Goal: Communication & Community: Ask a question

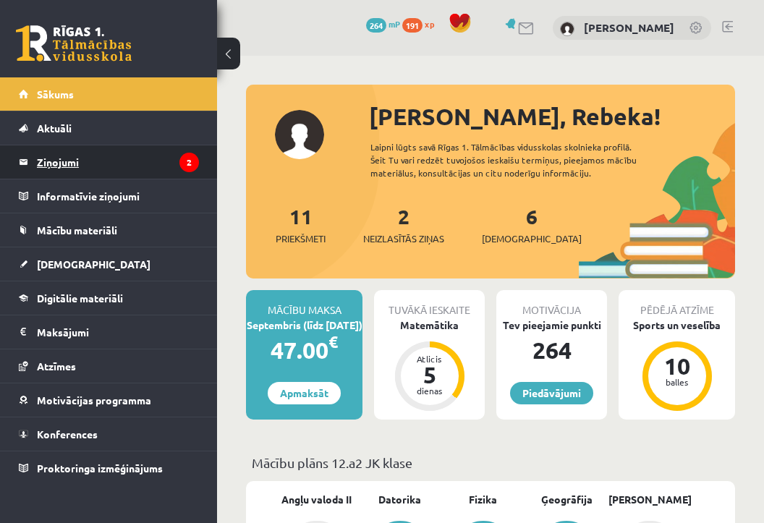
click at [121, 167] on legend "Ziņojumi 2" at bounding box center [118, 161] width 162 height 33
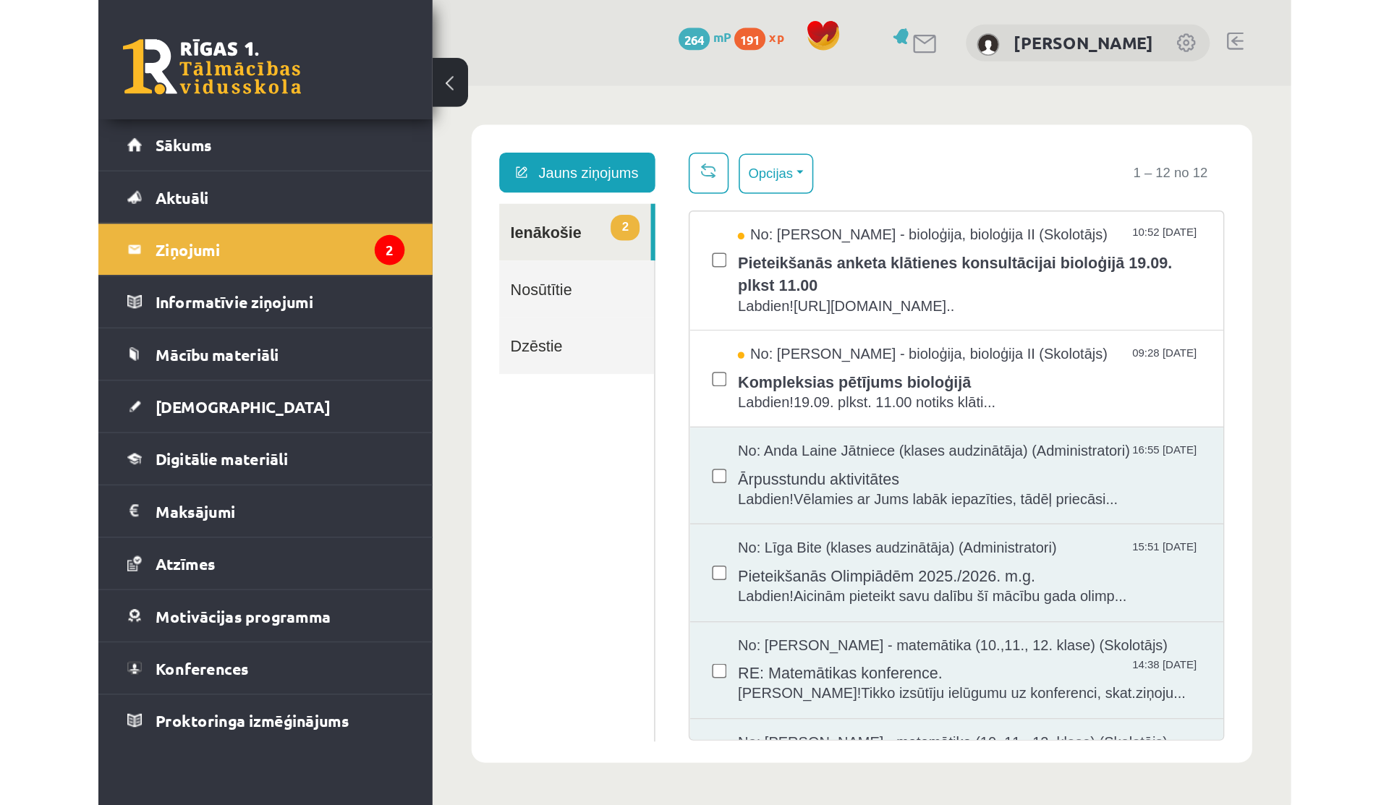
scroll to position [1, 0]
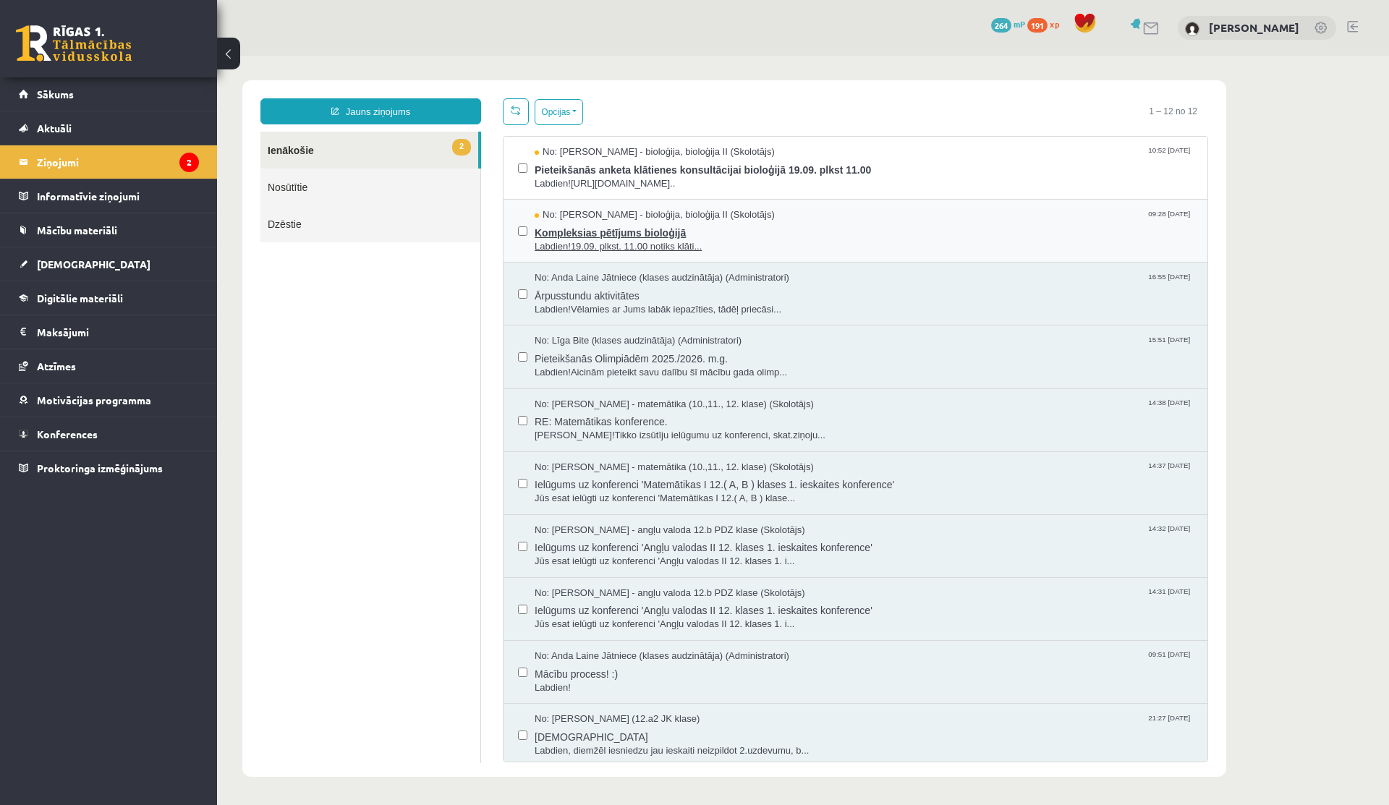
click at [608, 232] on span "Kompleksias pētījums bioloģijā" at bounding box center [864, 231] width 658 height 18
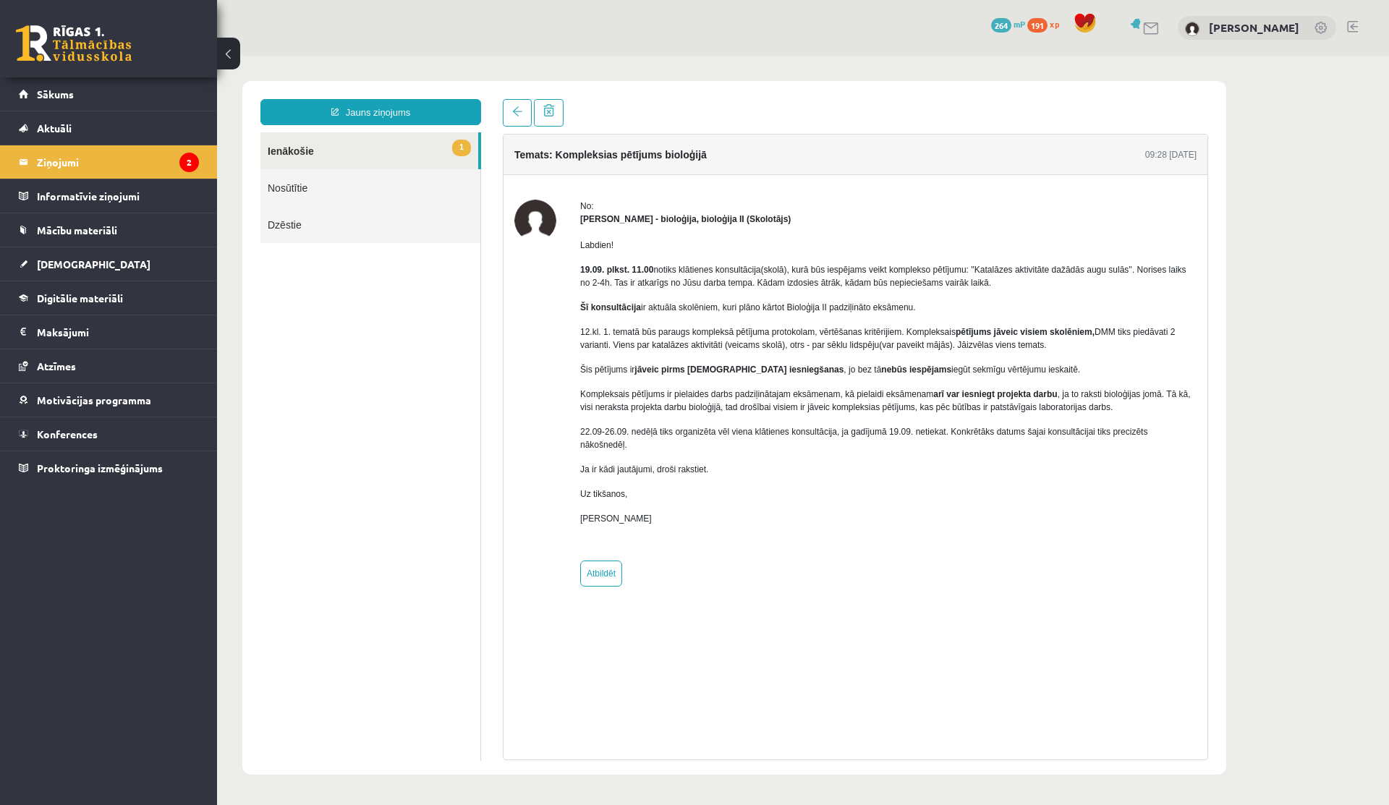
scroll to position [0, 0]
click at [514, 115] on span at bounding box center [517, 111] width 10 height 10
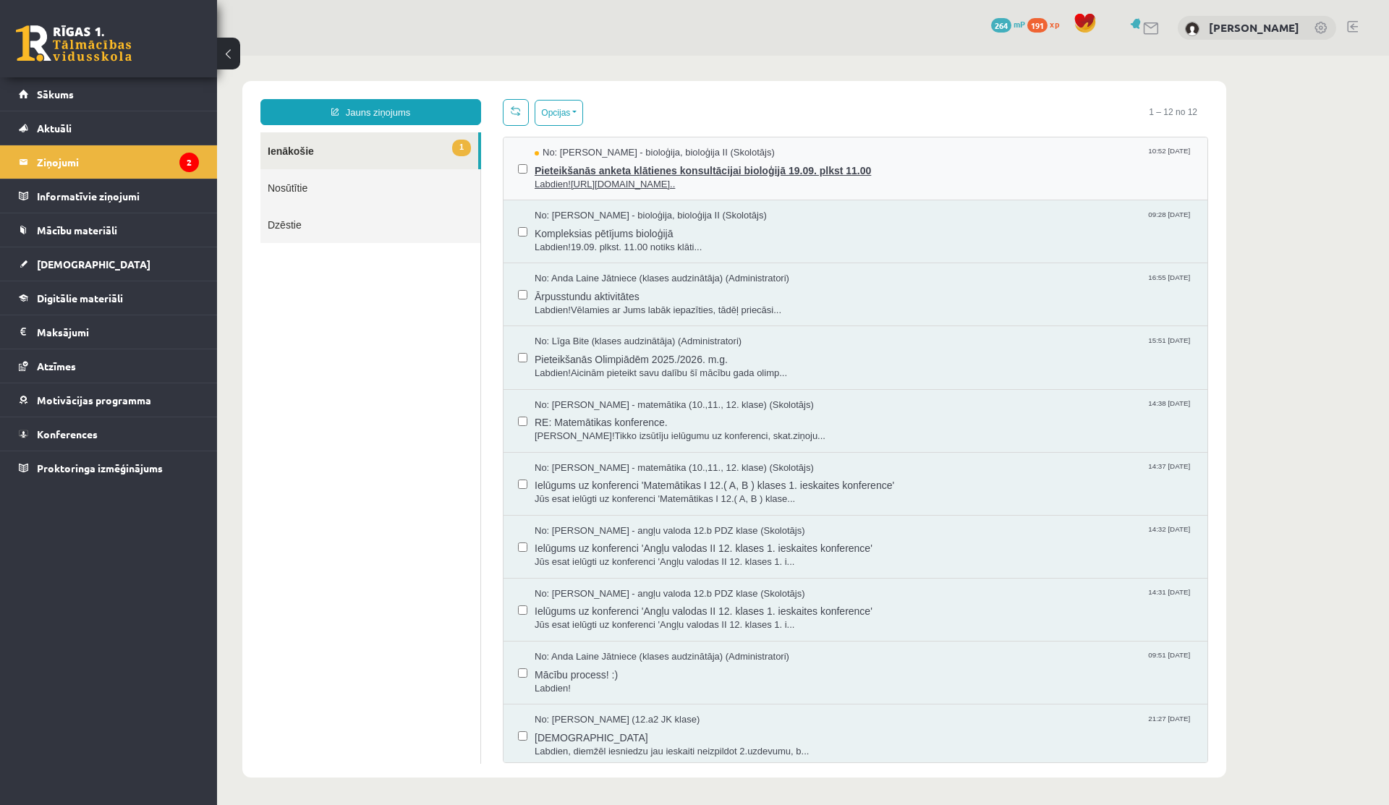
click at [625, 175] on span "Pieteikšanās anketa klātienes konsultācijai bioloģijā 19.09. plkst 11.00" at bounding box center [864, 169] width 658 height 18
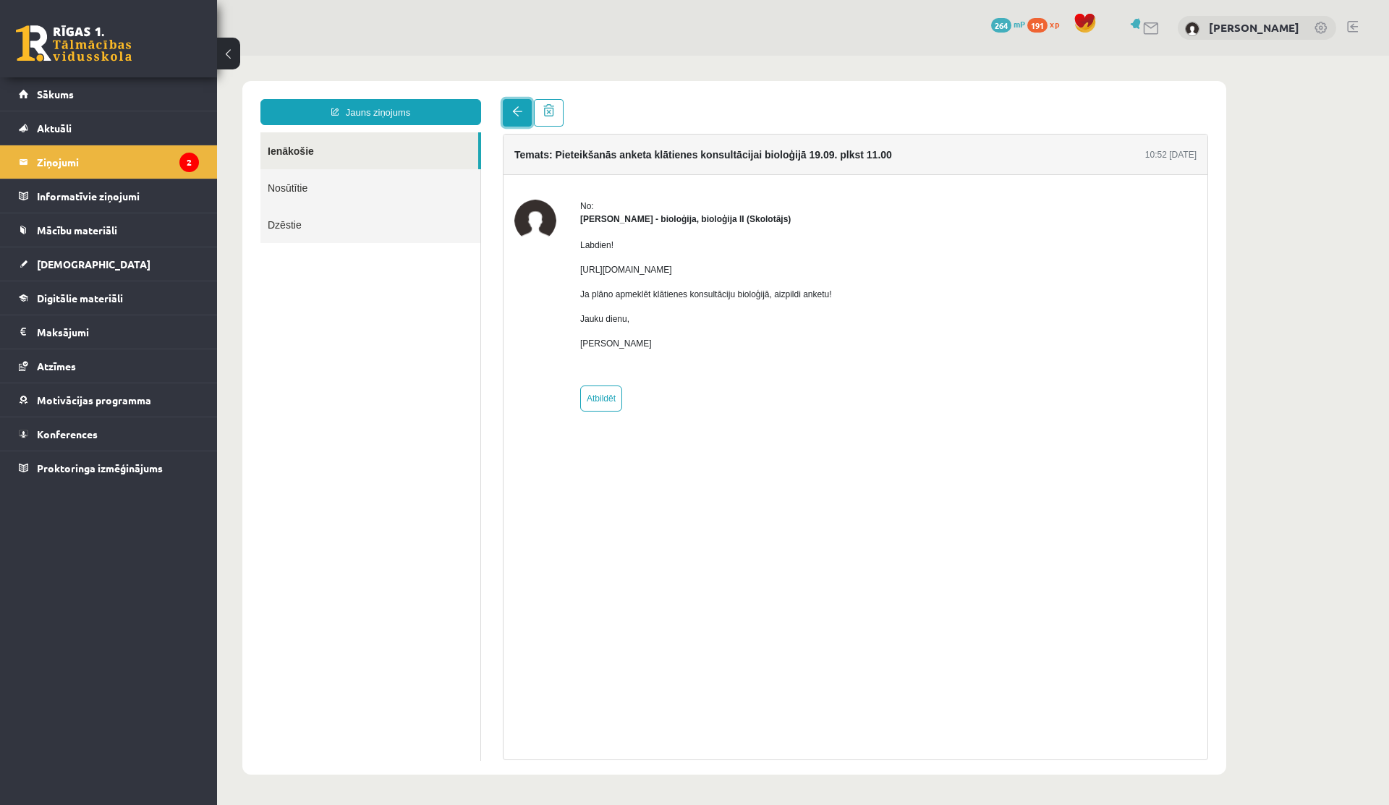
click at [510, 111] on link at bounding box center [517, 112] width 29 height 27
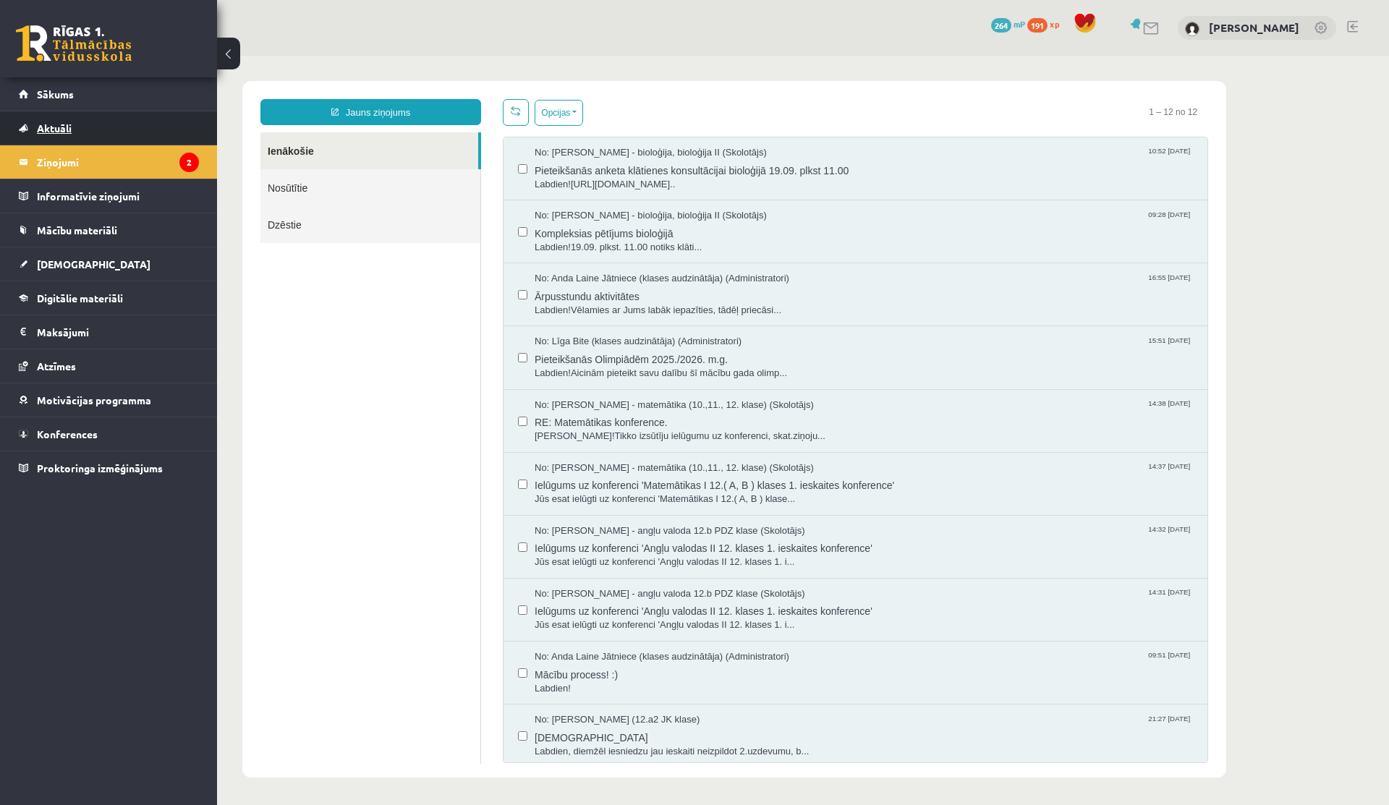
click at [127, 141] on link "Aktuāli" at bounding box center [109, 127] width 180 height 33
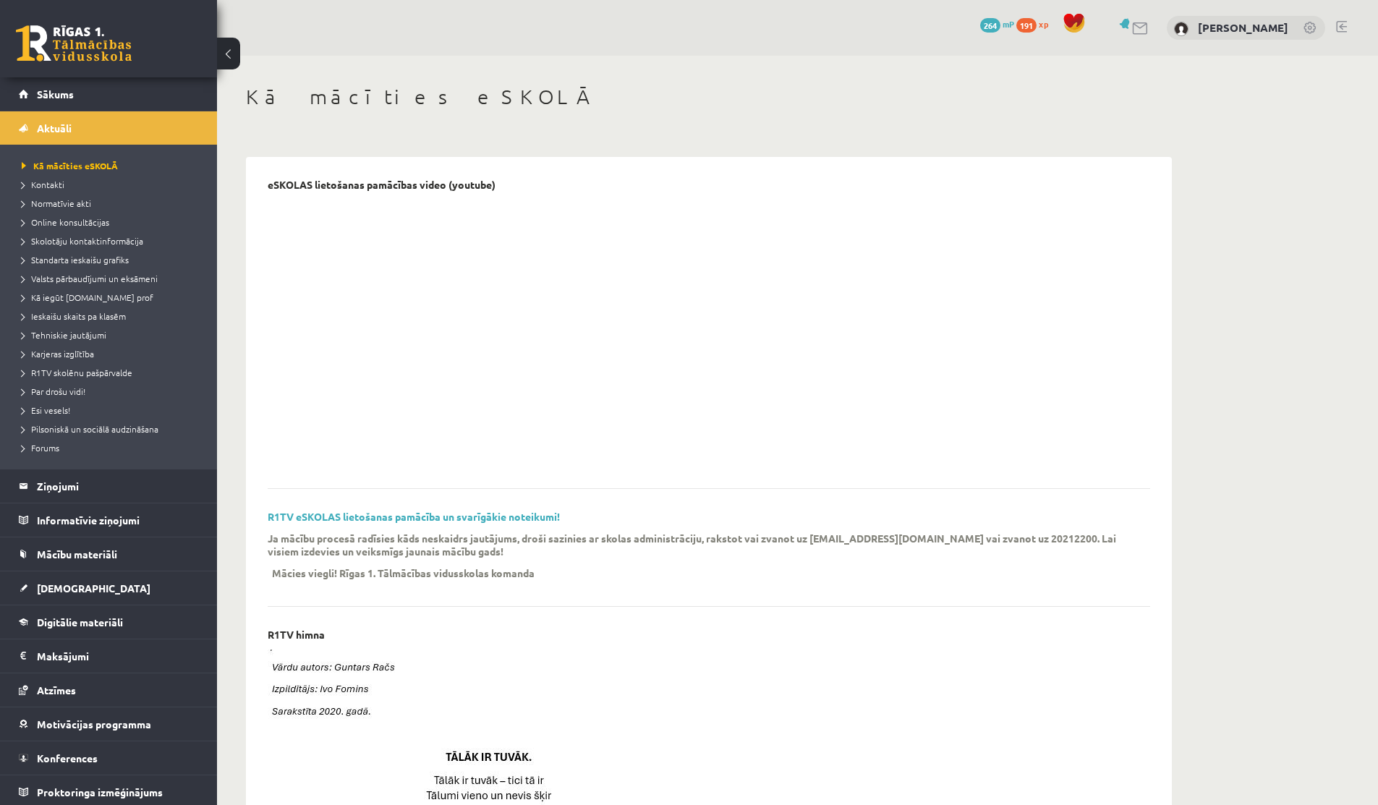
scroll to position [4, 0]
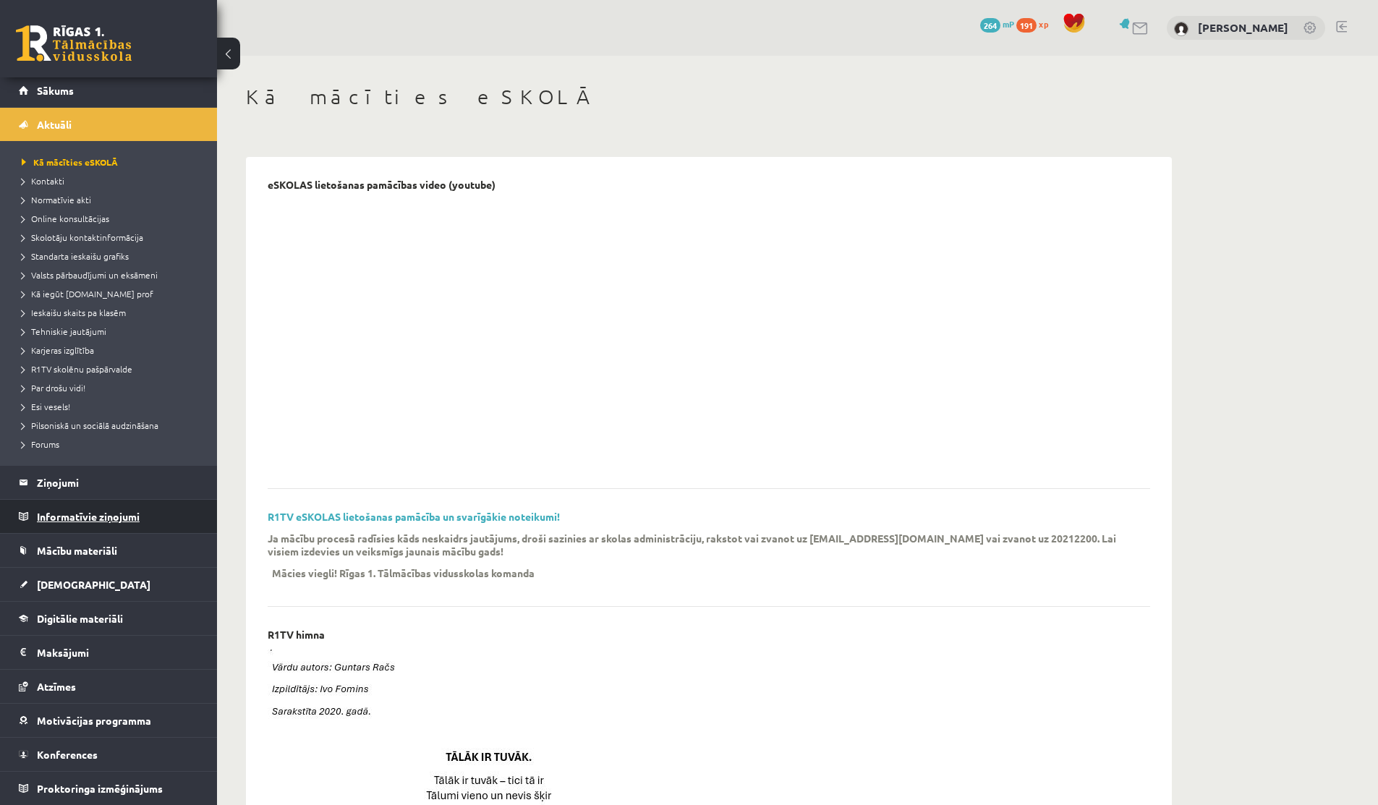
click at [61, 516] on legend "Informatīvie ziņojumi 0" at bounding box center [118, 516] width 162 height 33
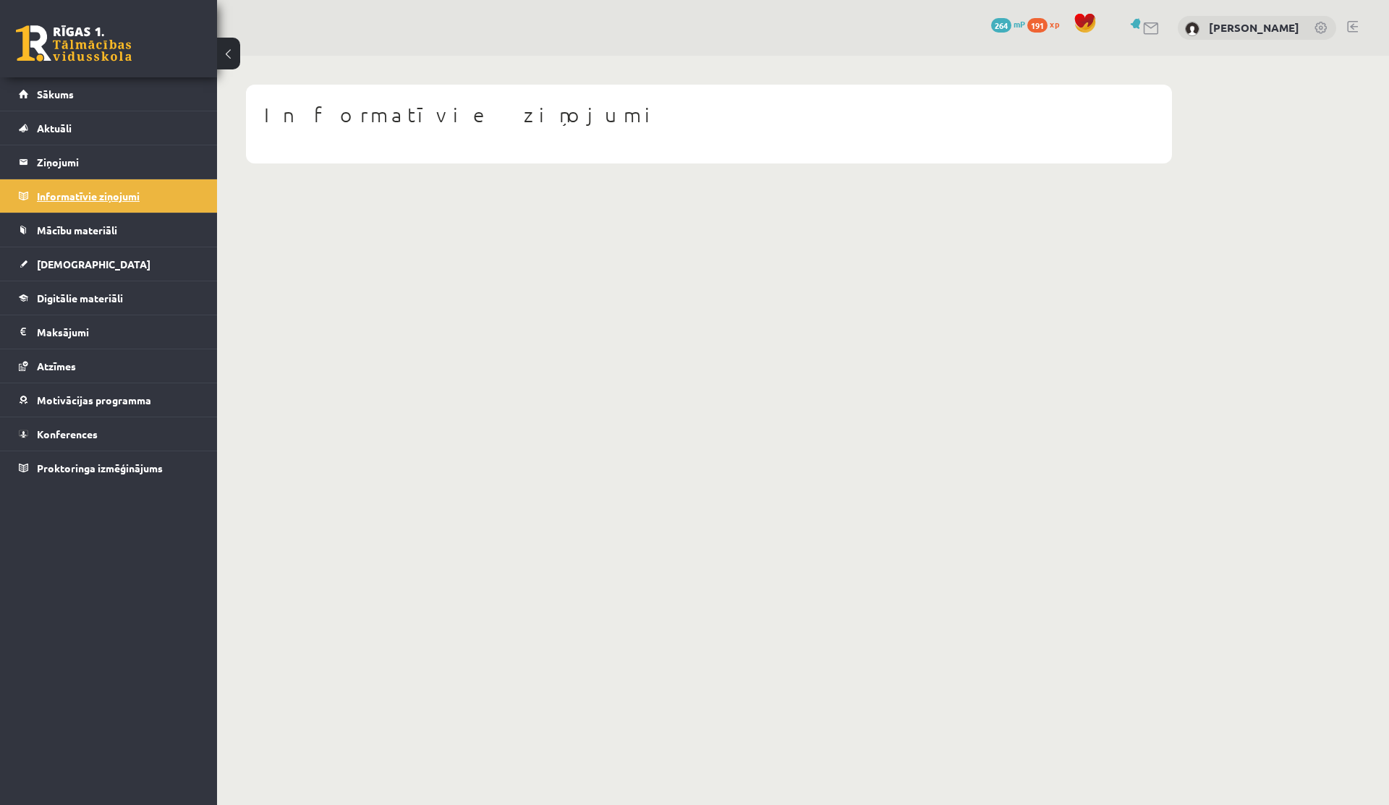
click at [64, 210] on legend "Informatīvie ziņojumi 0" at bounding box center [118, 195] width 162 height 33
click at [59, 156] on legend "Ziņojumi 2" at bounding box center [118, 161] width 162 height 33
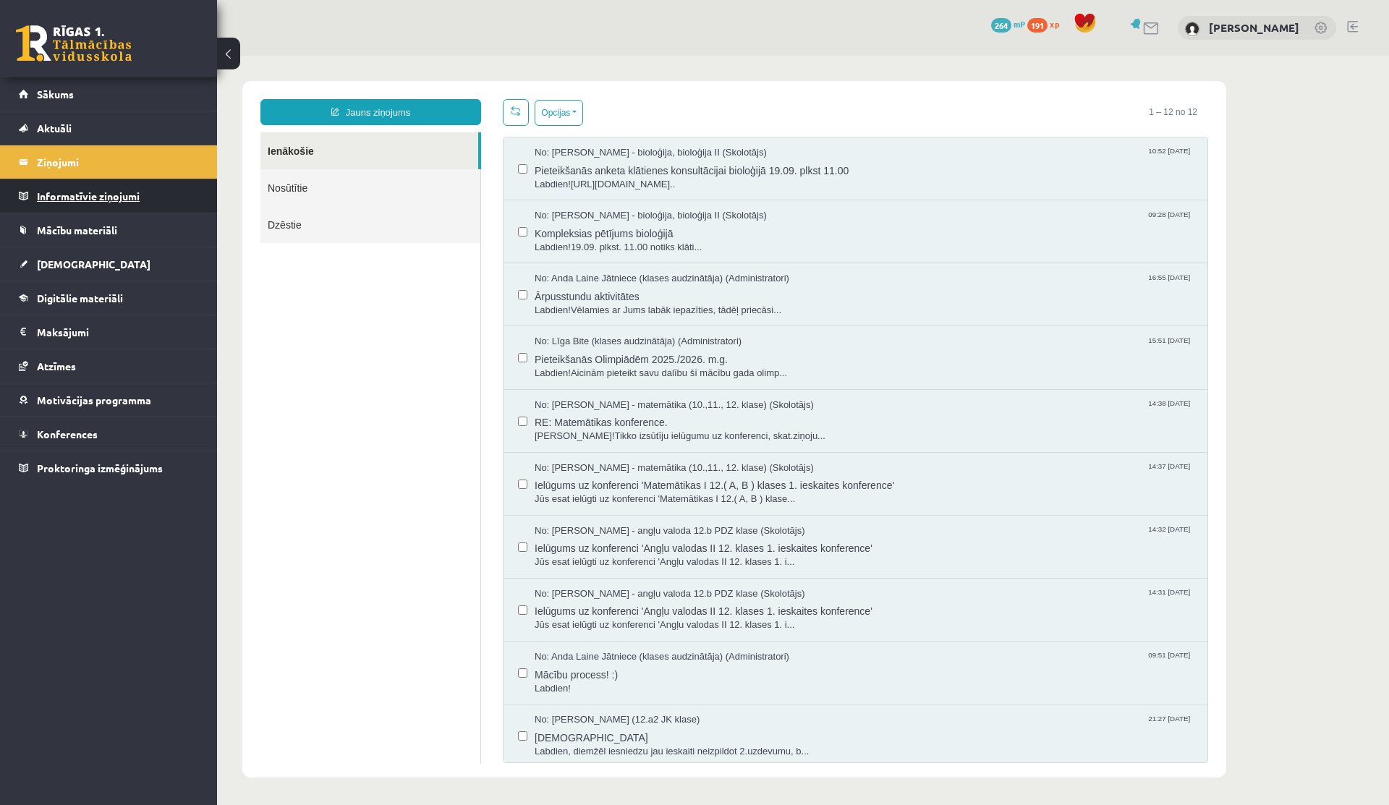
click at [67, 193] on legend "Informatīvie ziņojumi 0" at bounding box center [118, 195] width 162 height 33
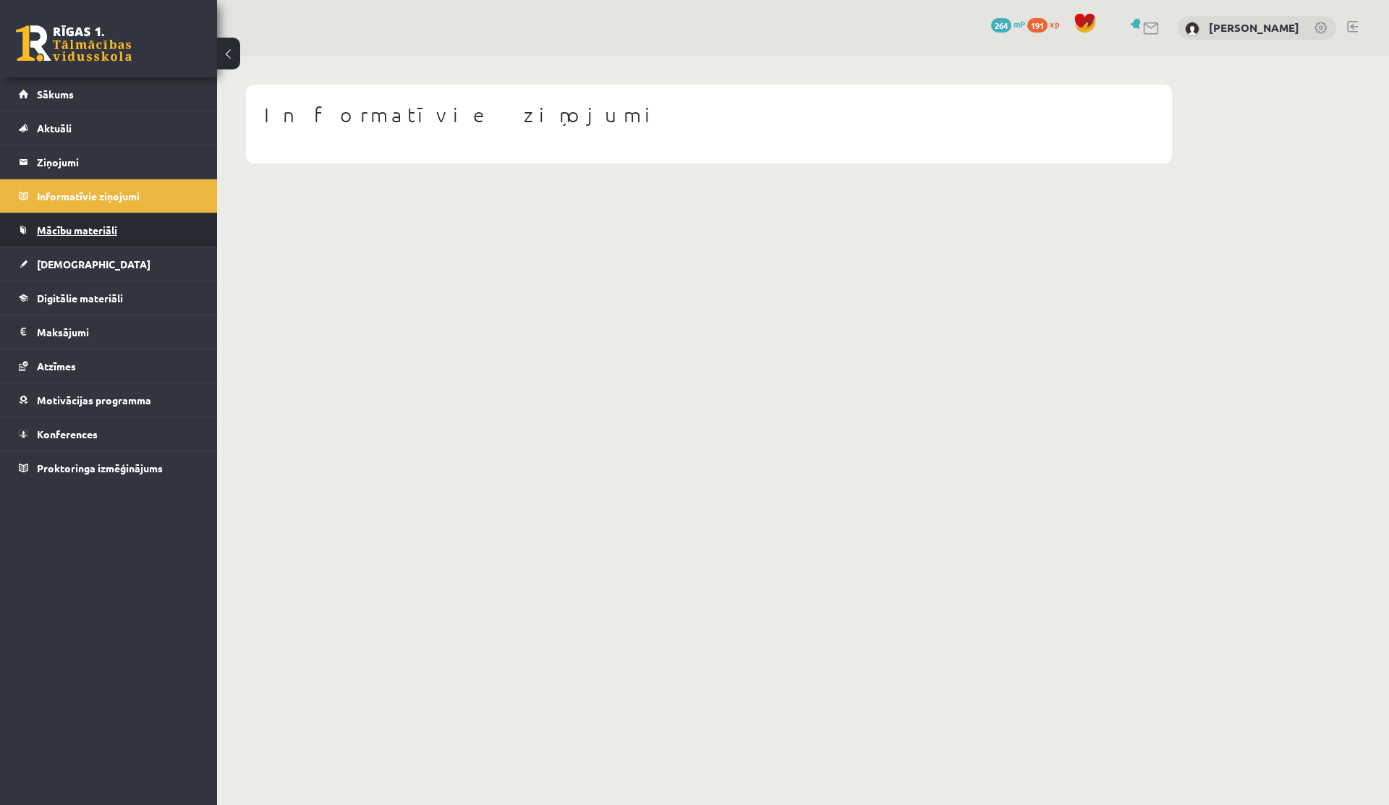
click at [69, 233] on span "Mācību materiāli" at bounding box center [77, 230] width 80 height 13
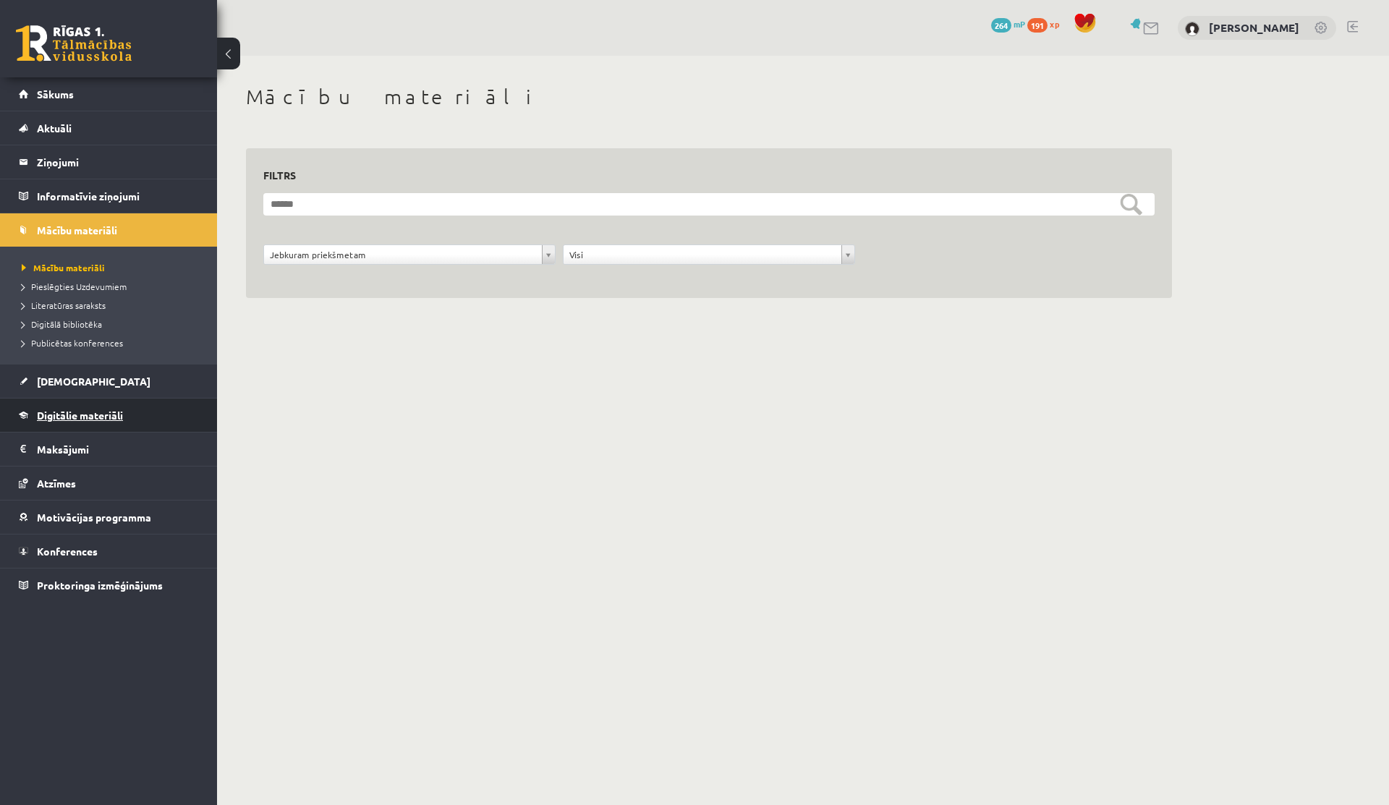
click at [71, 412] on span "Digitālie materiāli" at bounding box center [80, 415] width 86 height 13
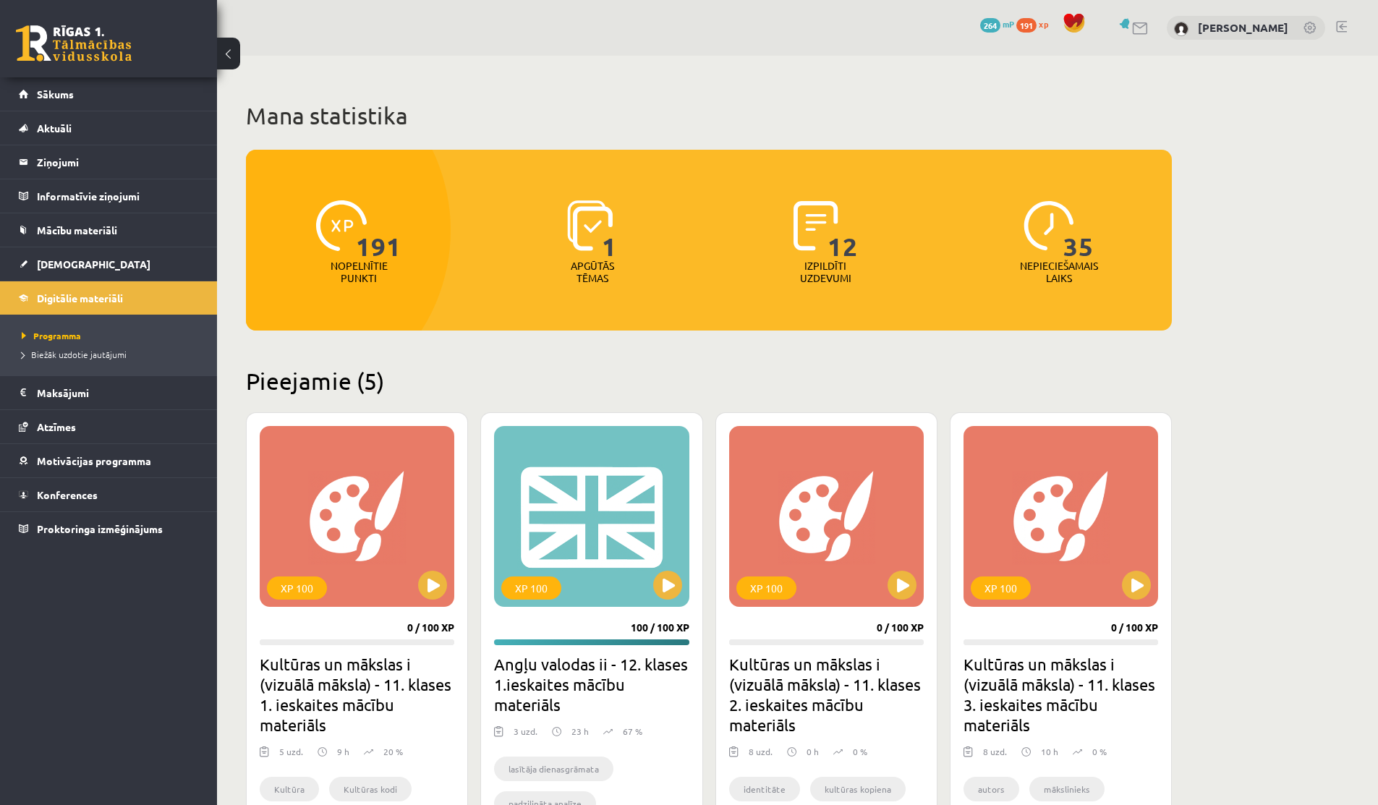
click at [763, 22] on div "0 Dāvanas 264 mP 191 xp [PERSON_NAME]" at bounding box center [797, 28] width 1161 height 56
click at [763, 22] on link at bounding box center [1140, 28] width 17 height 12
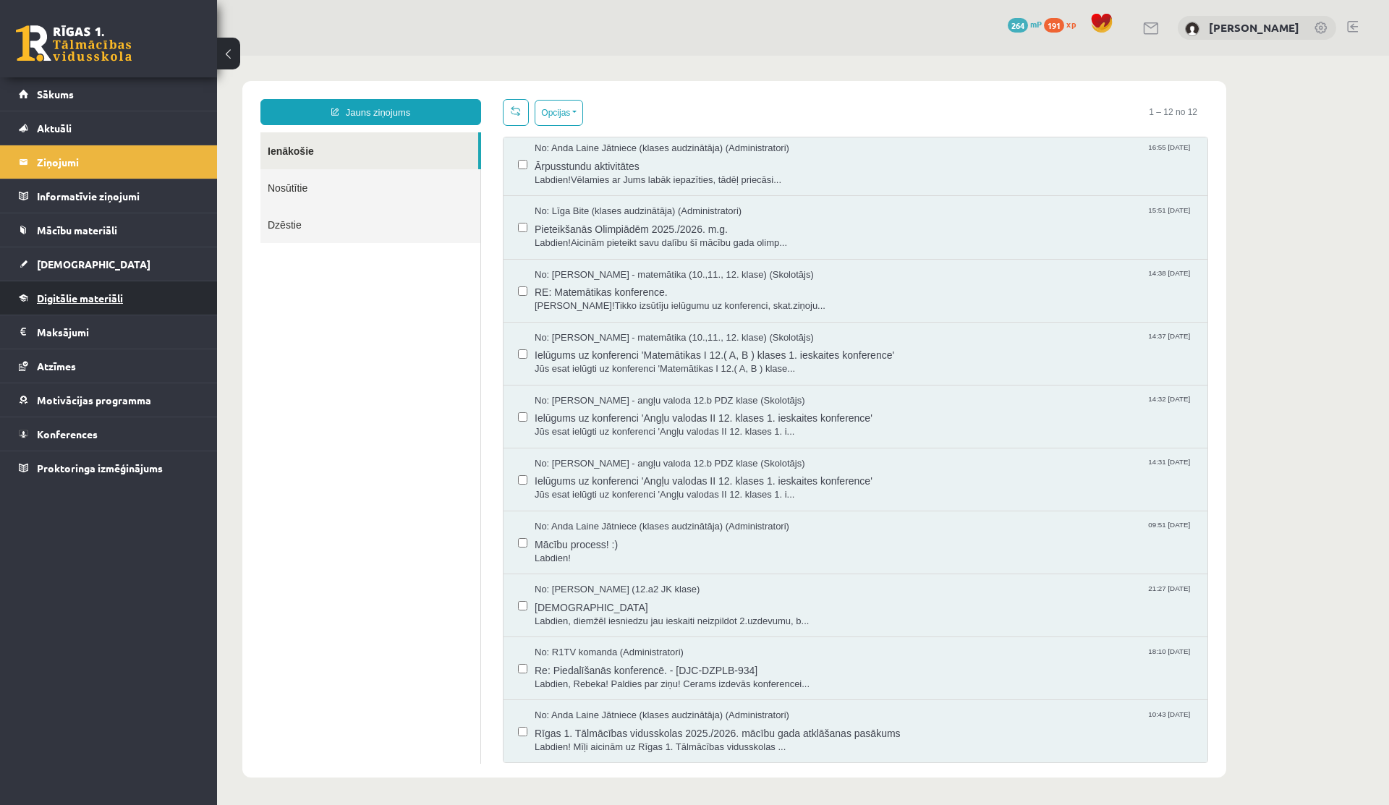
click at [58, 294] on span "Digitālie materiāli" at bounding box center [80, 298] width 86 height 13
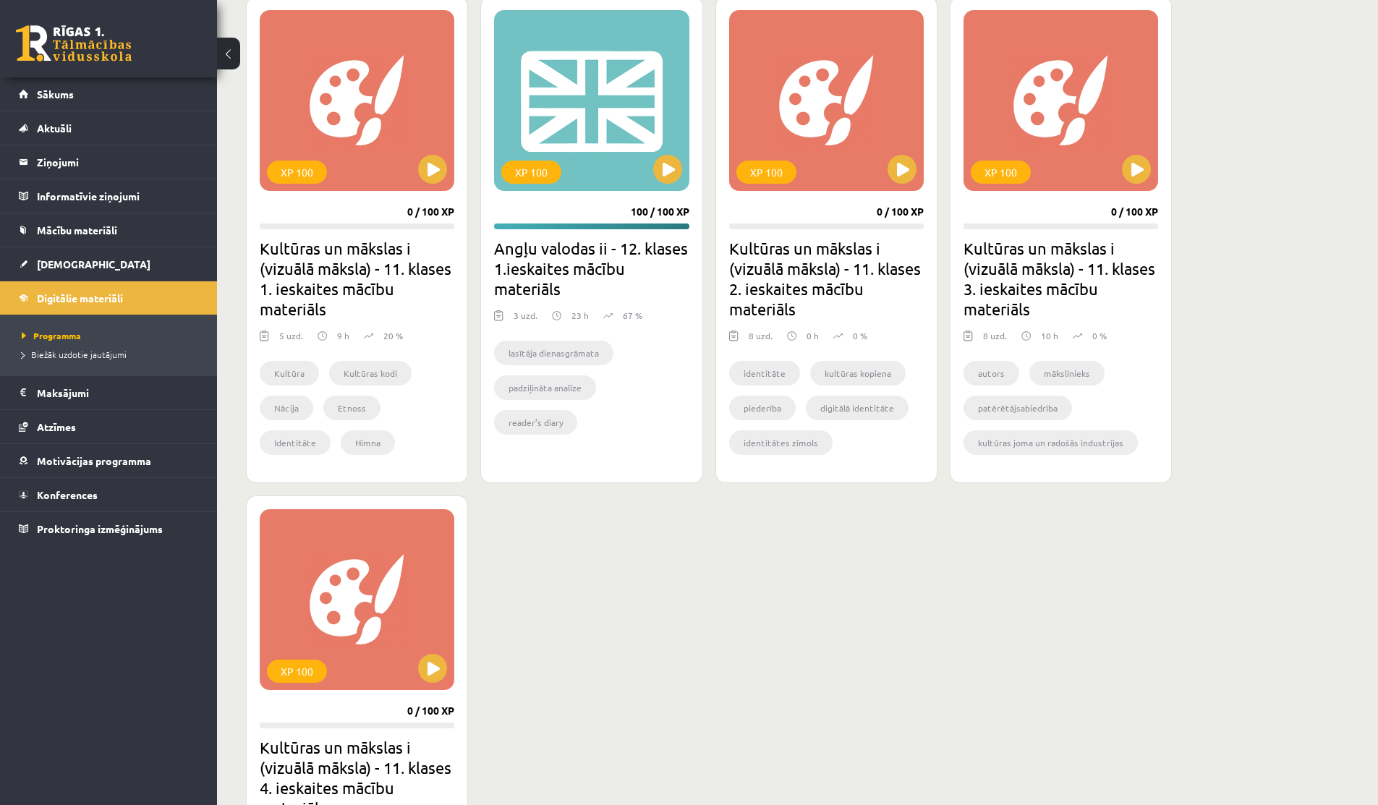
scroll to position [446, 0]
